Goal: Task Accomplishment & Management: Manage account settings

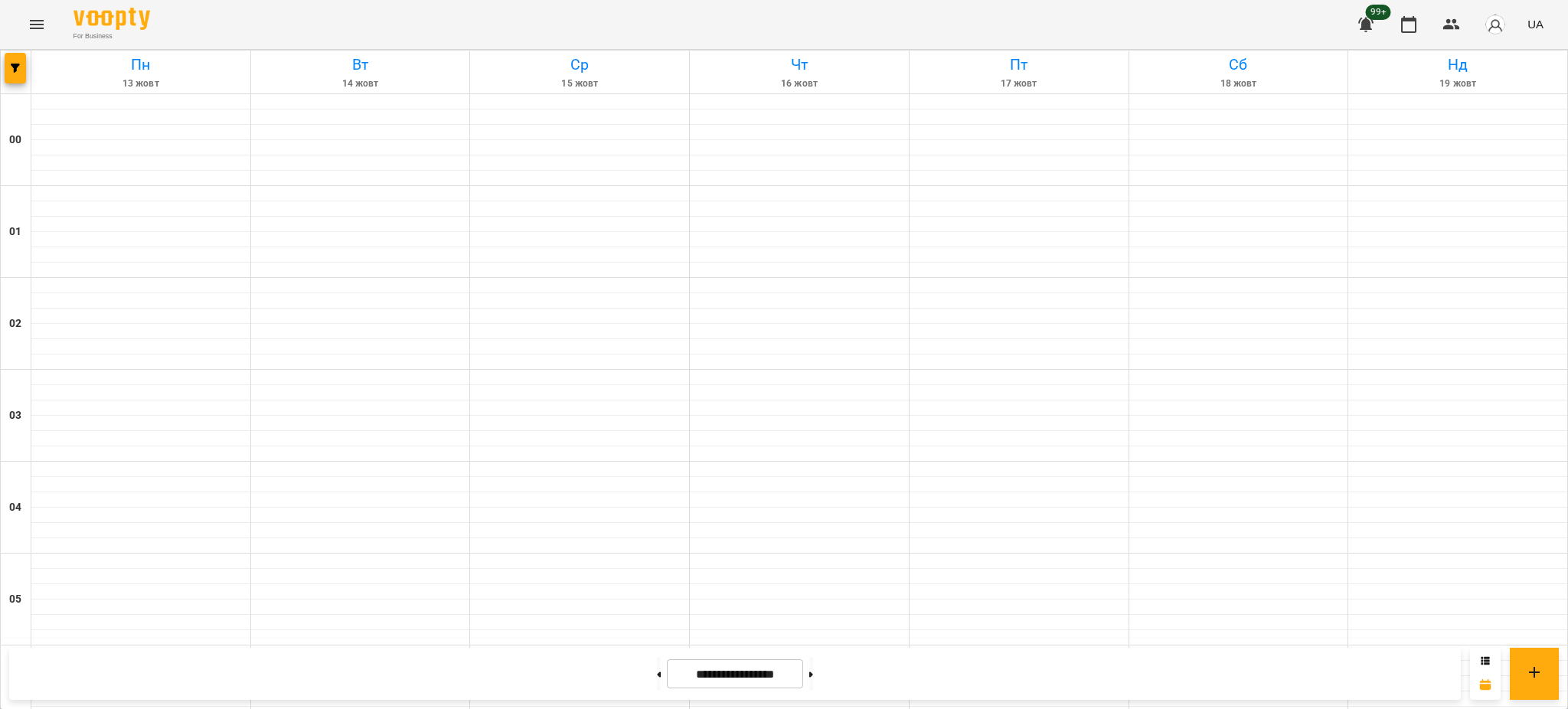
scroll to position [954, 0]
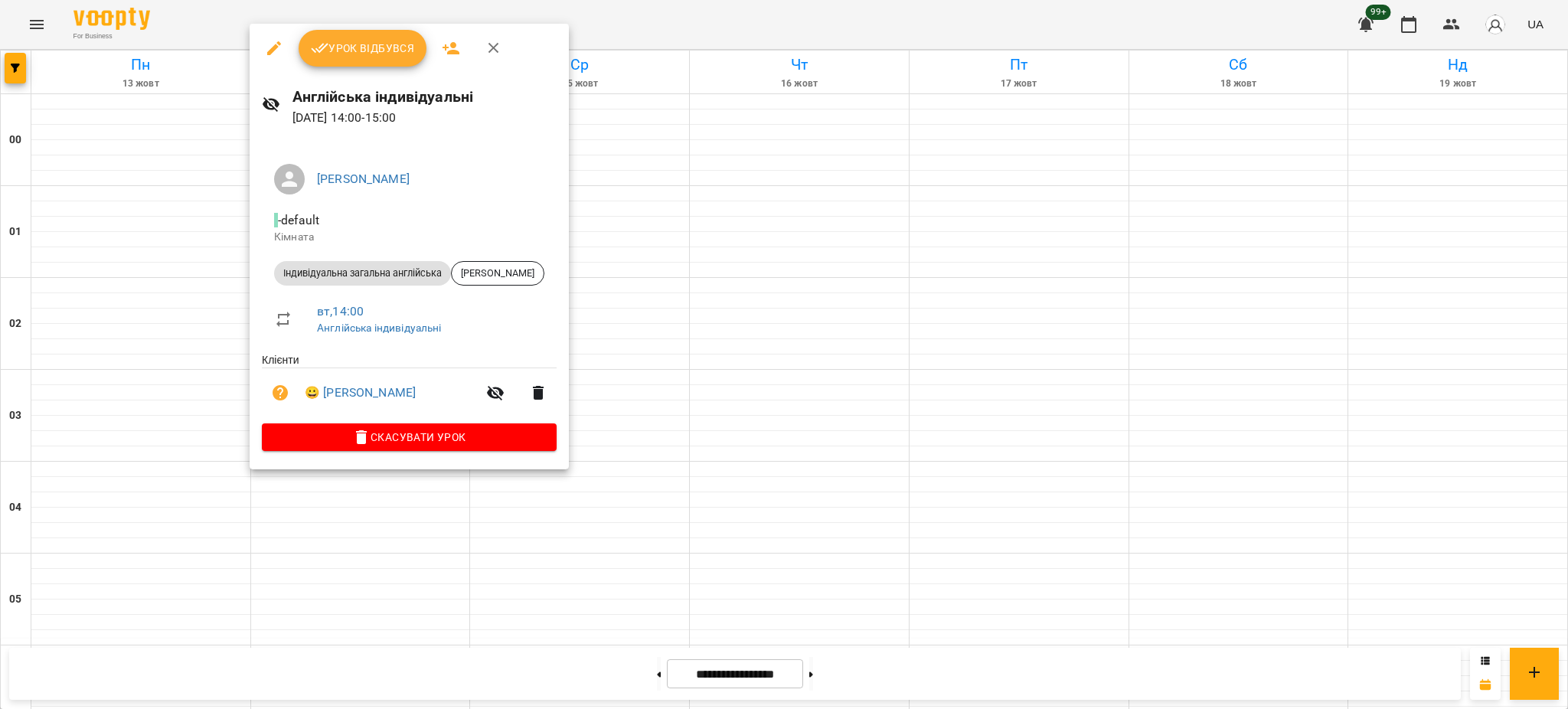
drag, startPoint x: 745, startPoint y: 318, endPoint x: 754, endPoint y: 319, distance: 9.1
click at [753, 319] on div at bounding box center [784, 354] width 1568 height 709
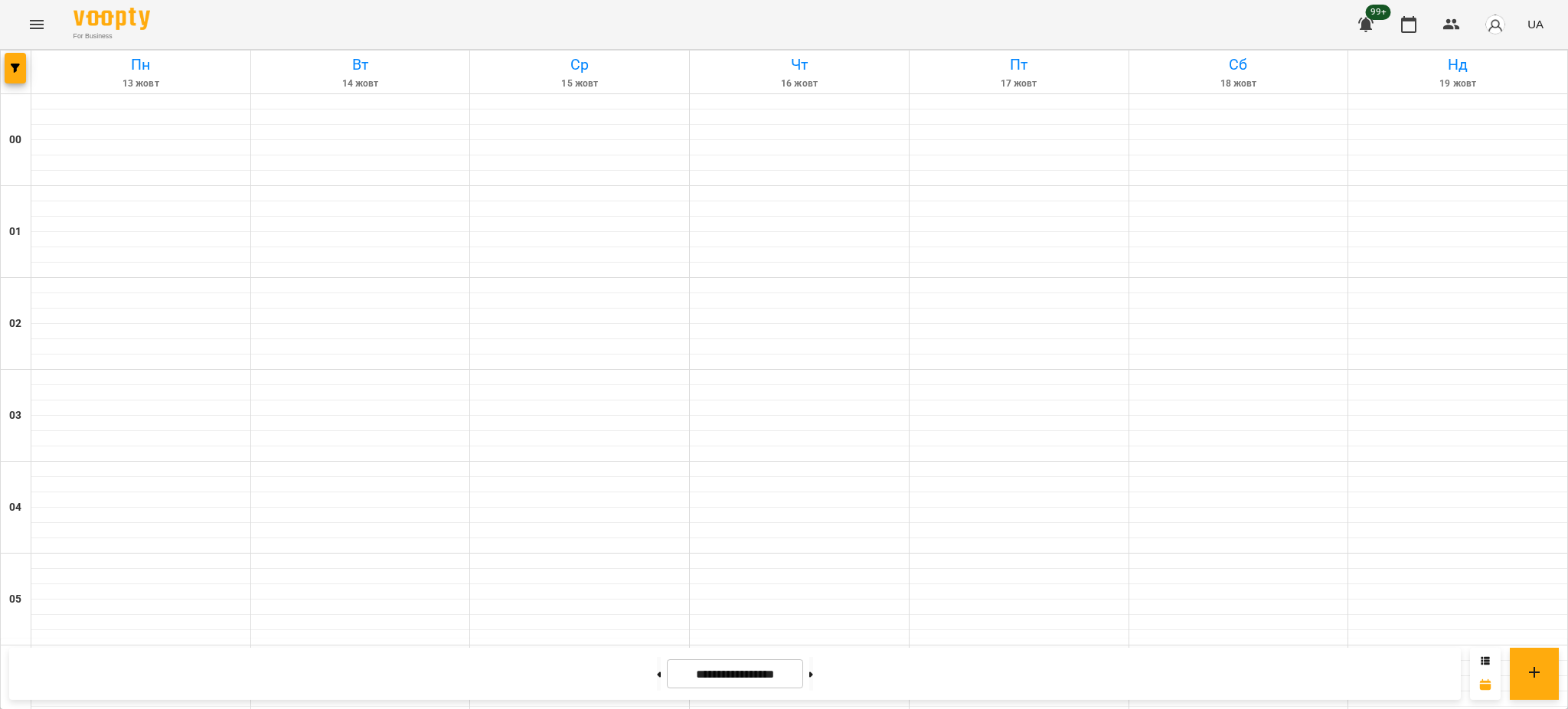
scroll to position [1225, 0]
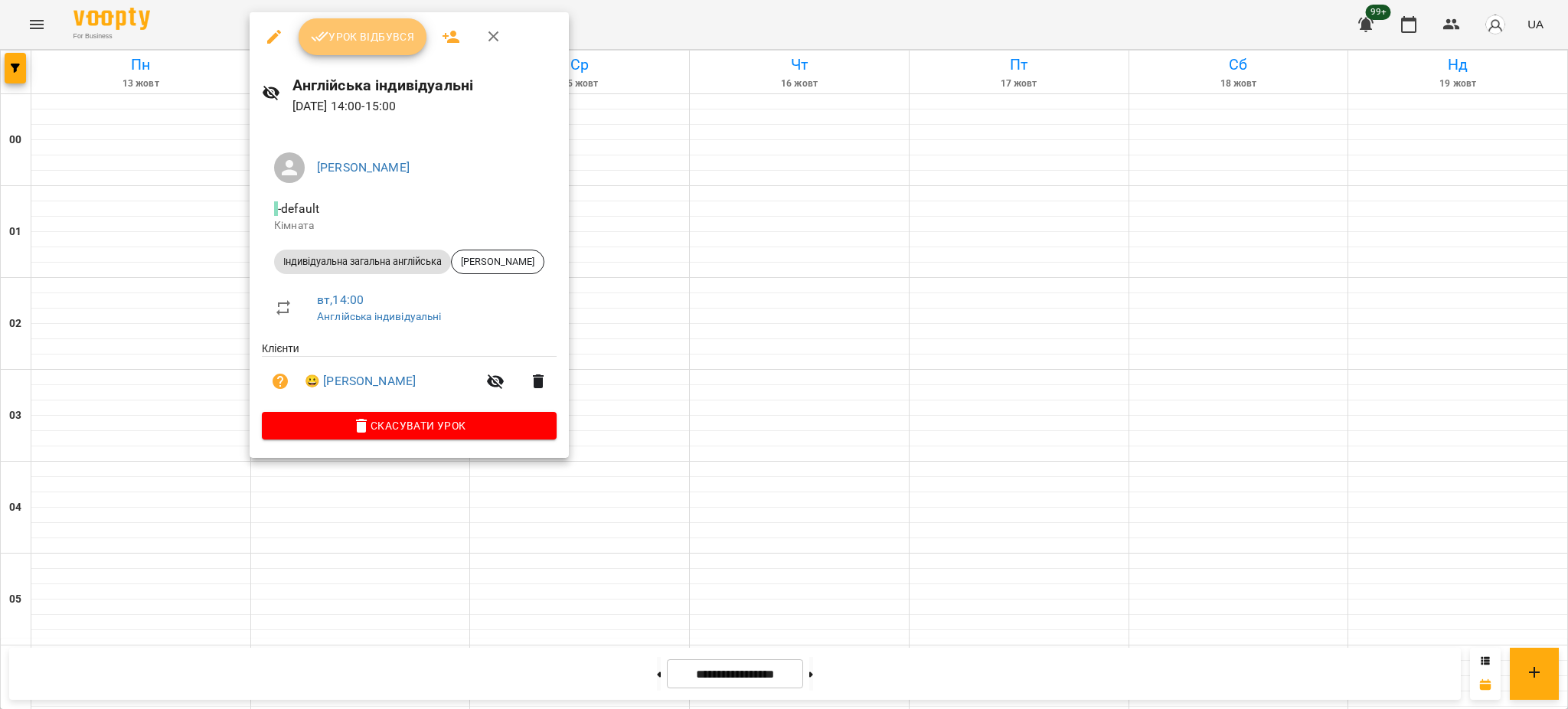
click at [395, 29] on span "Урок відбувся" at bounding box center [363, 37] width 104 height 18
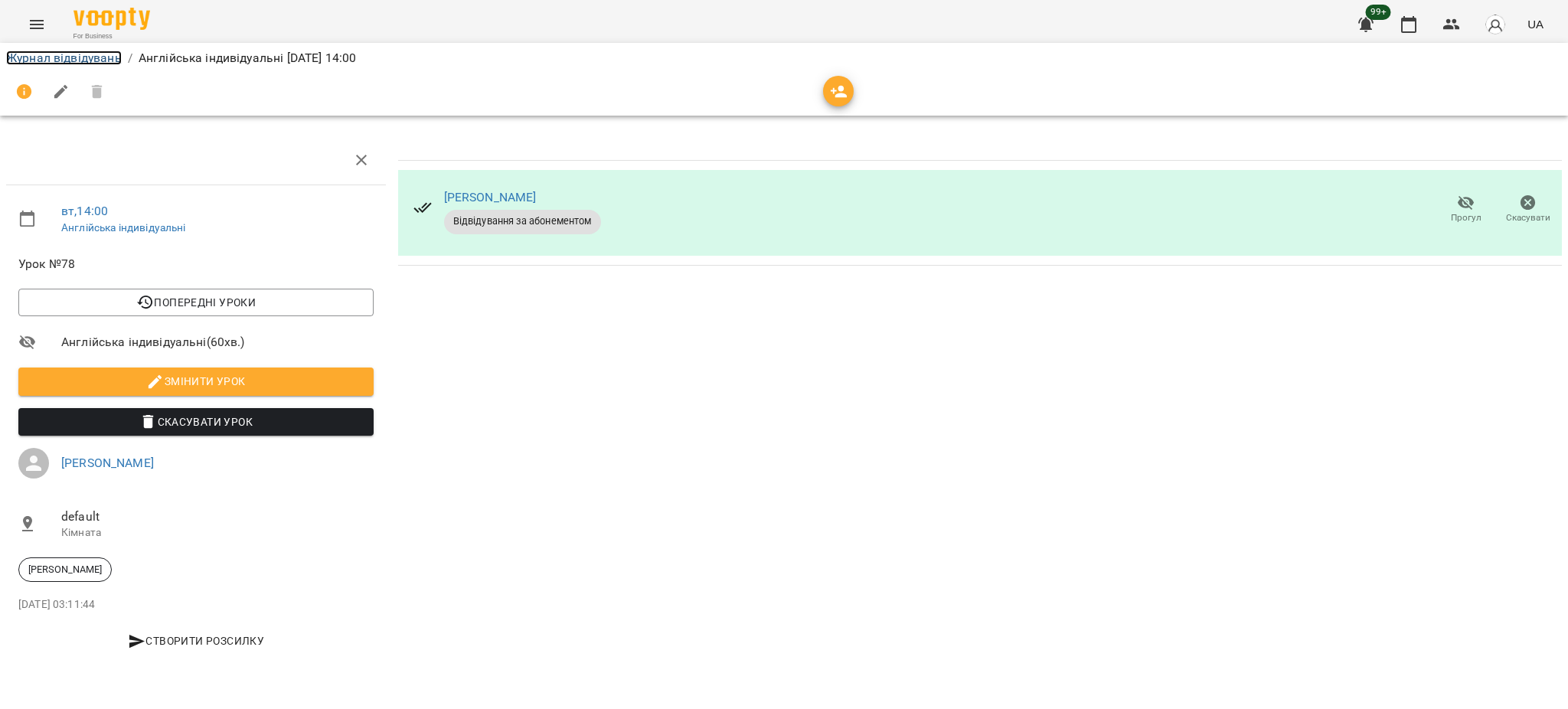
click at [114, 55] on link "Журнал відвідувань" at bounding box center [64, 57] width 116 height 14
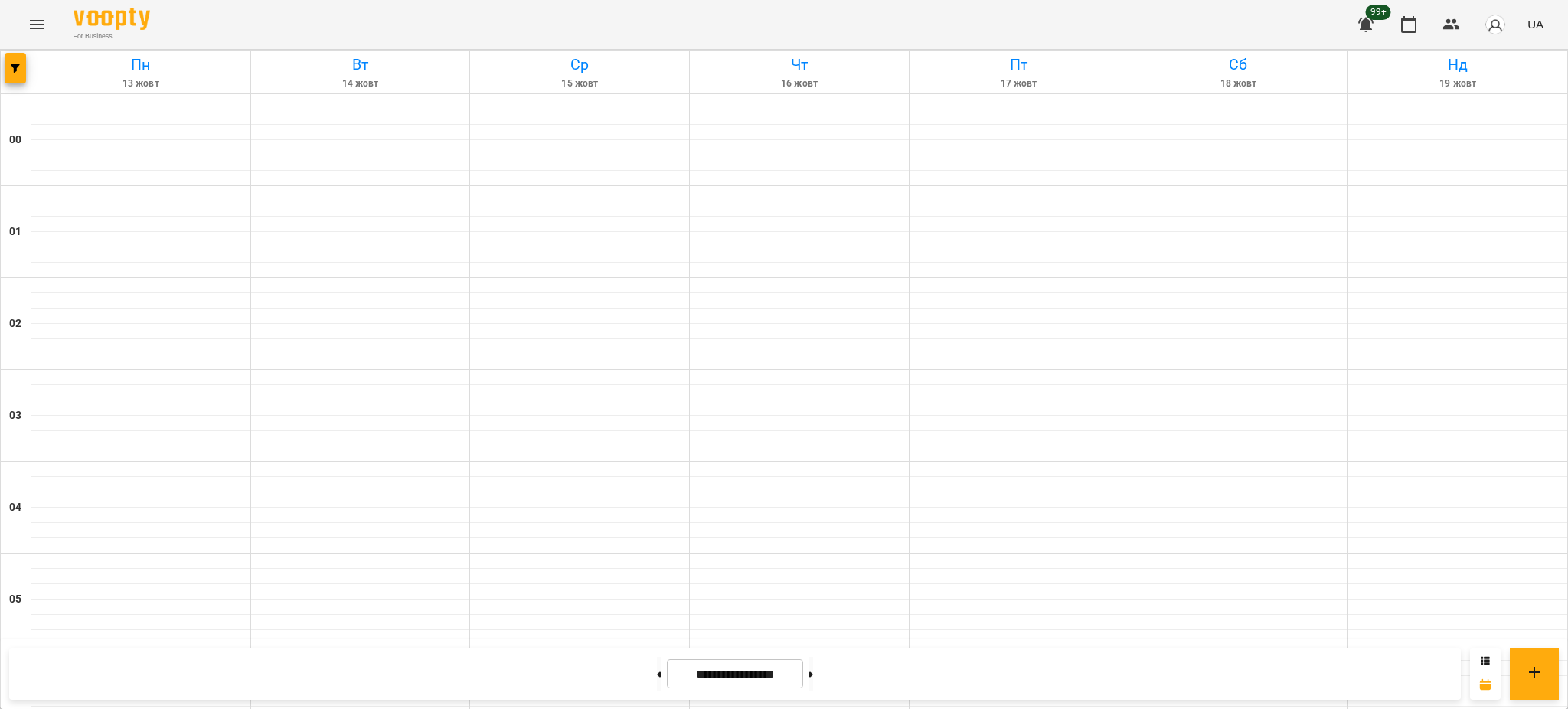
scroll to position [1122, 0]
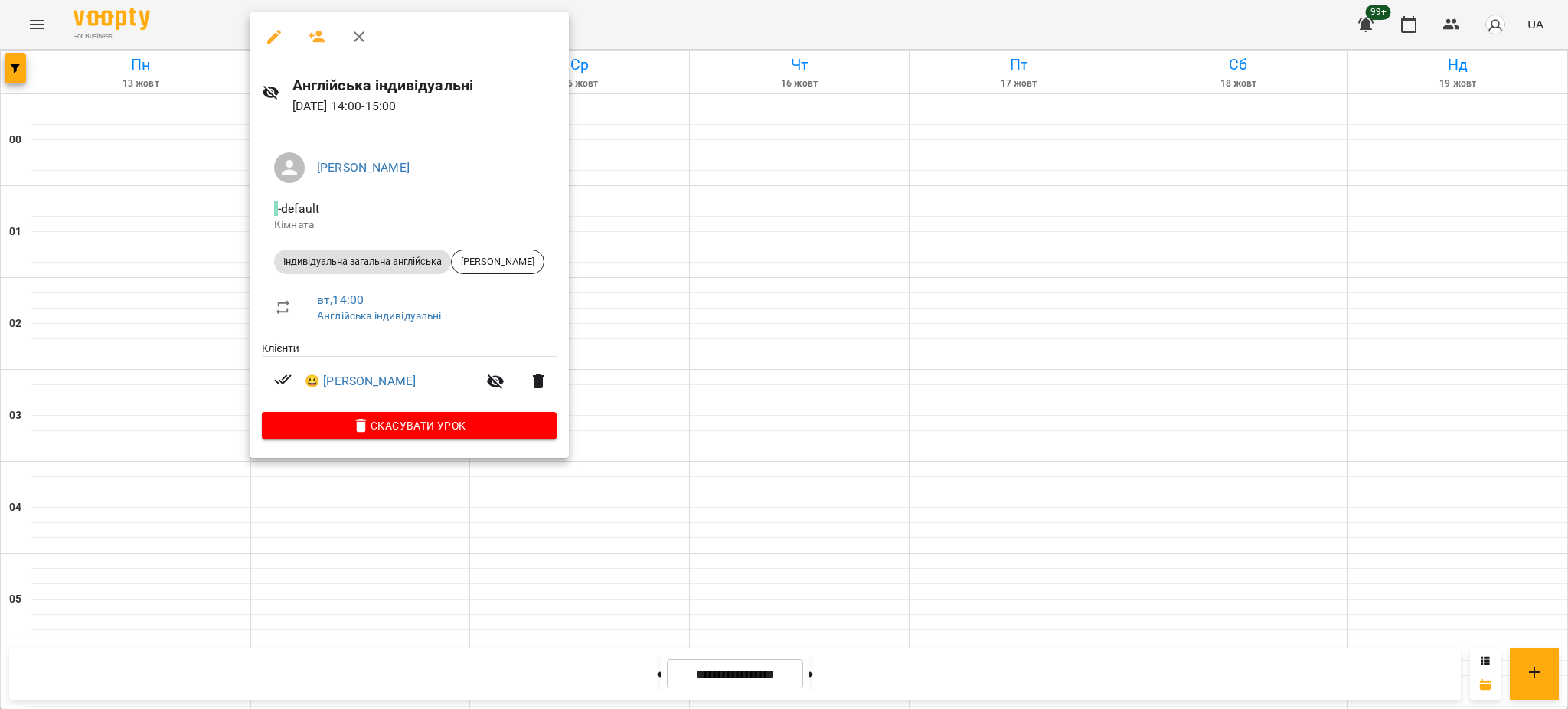
click at [625, 368] on div at bounding box center [784, 354] width 1568 height 709
